Goal: Task Accomplishment & Management: Manage account settings

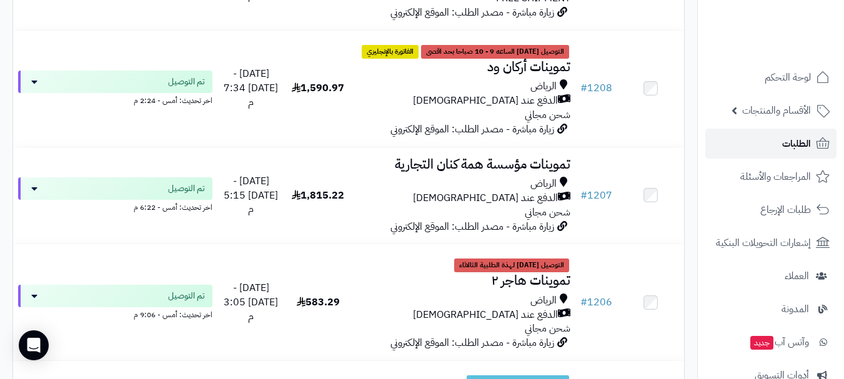
click at [781, 134] on link "الطلبات" at bounding box center [770, 144] width 131 height 30
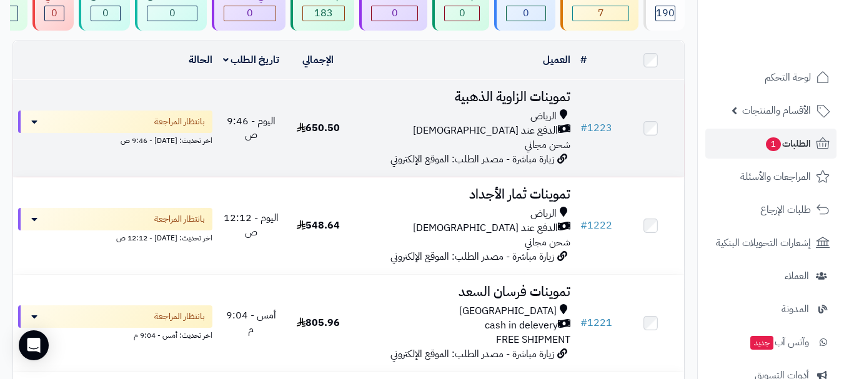
scroll to position [125, 0]
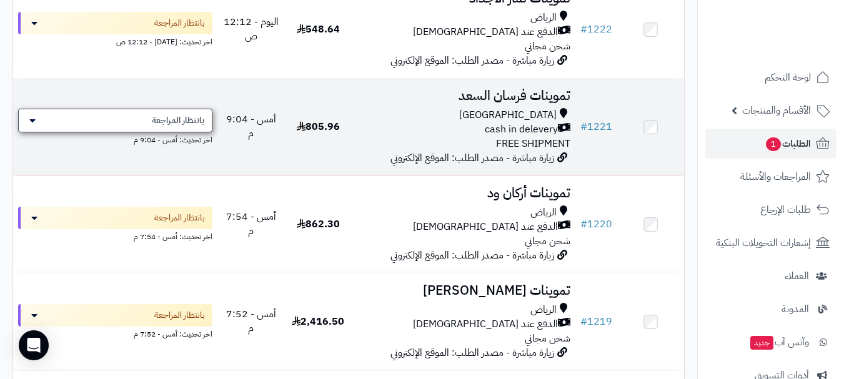
scroll to position [312, 0]
